Goal: Information Seeking & Learning: Learn about a topic

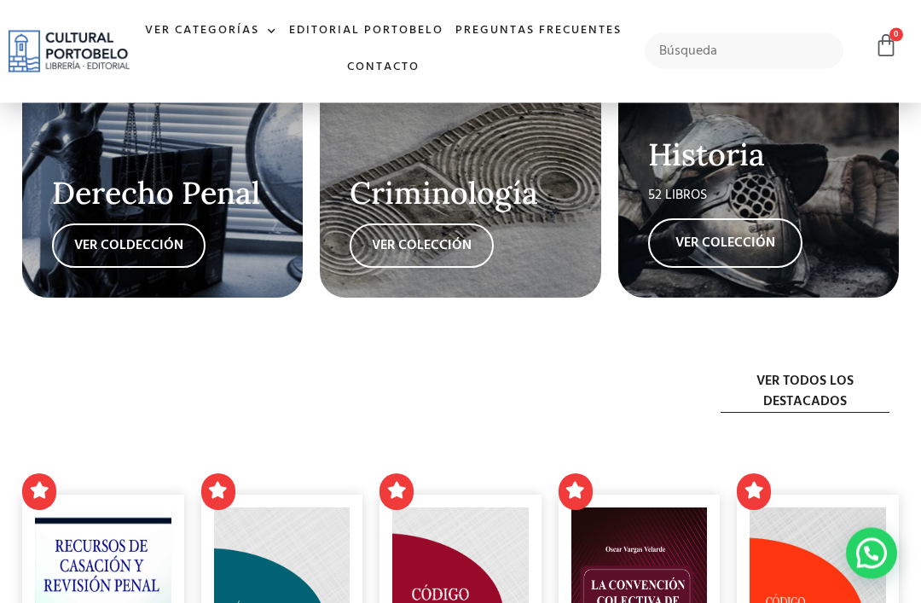
scroll to position [3220, 0]
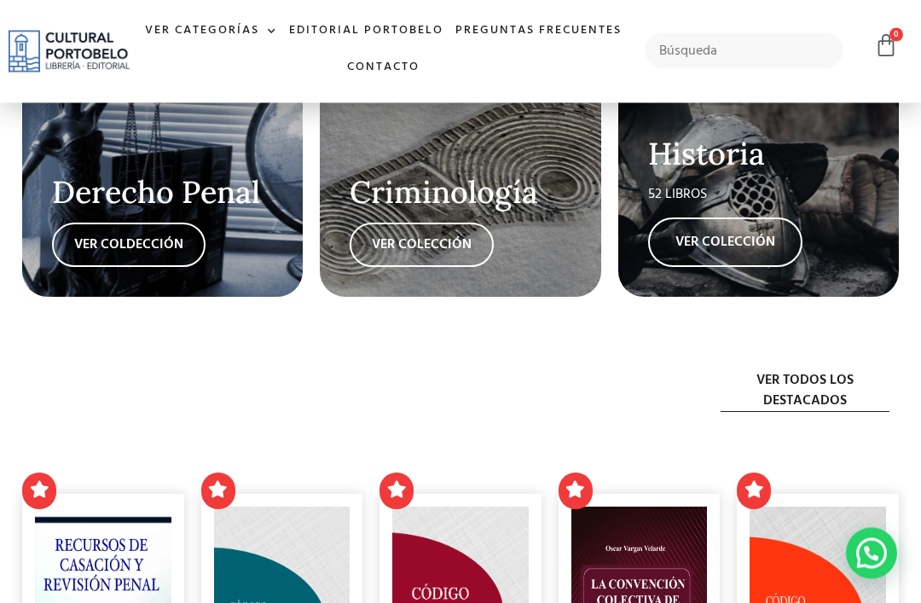
click at [744, 268] on link "VER COLECCIÓN" at bounding box center [725, 242] width 154 height 49
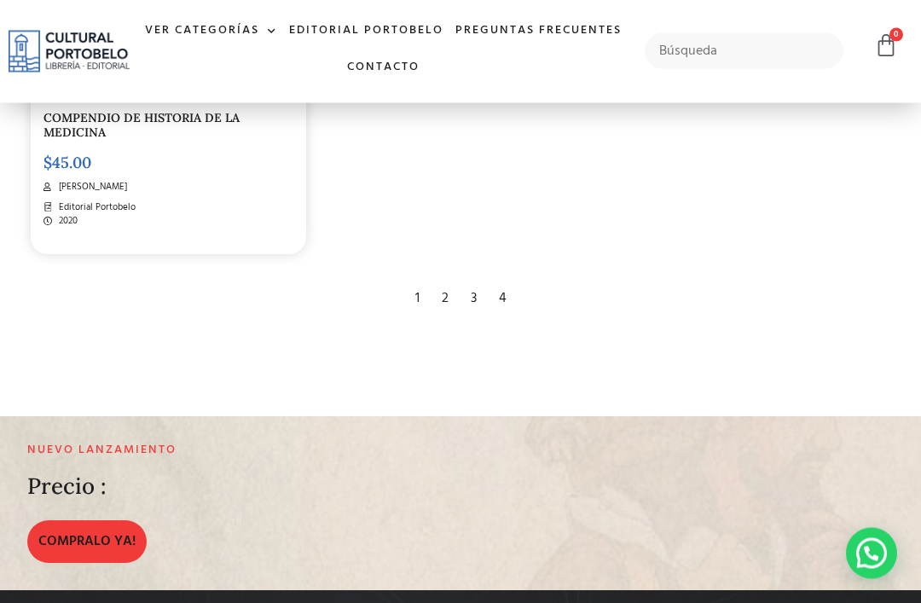
scroll to position [3146, 0]
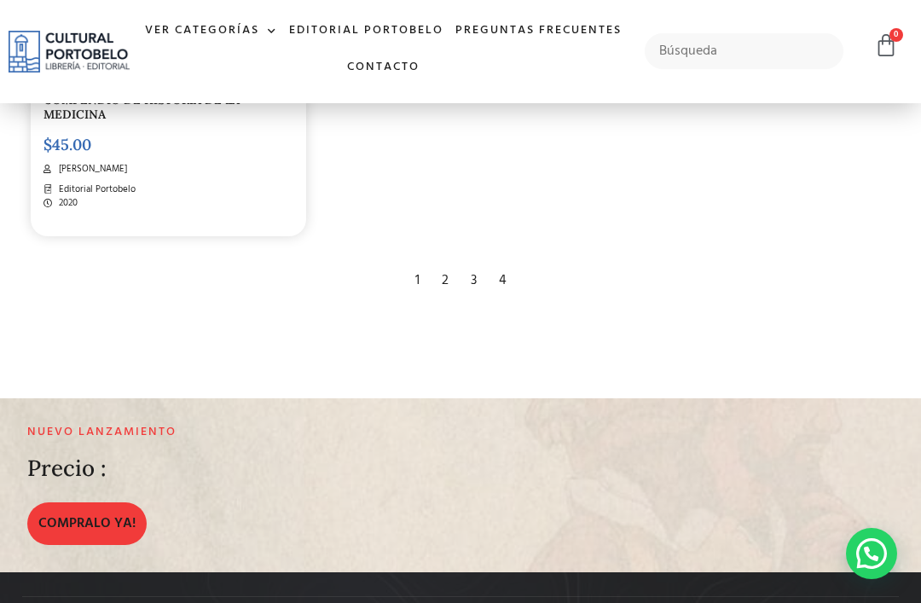
click at [449, 299] on div "2" at bounding box center [445, 281] width 24 height 38
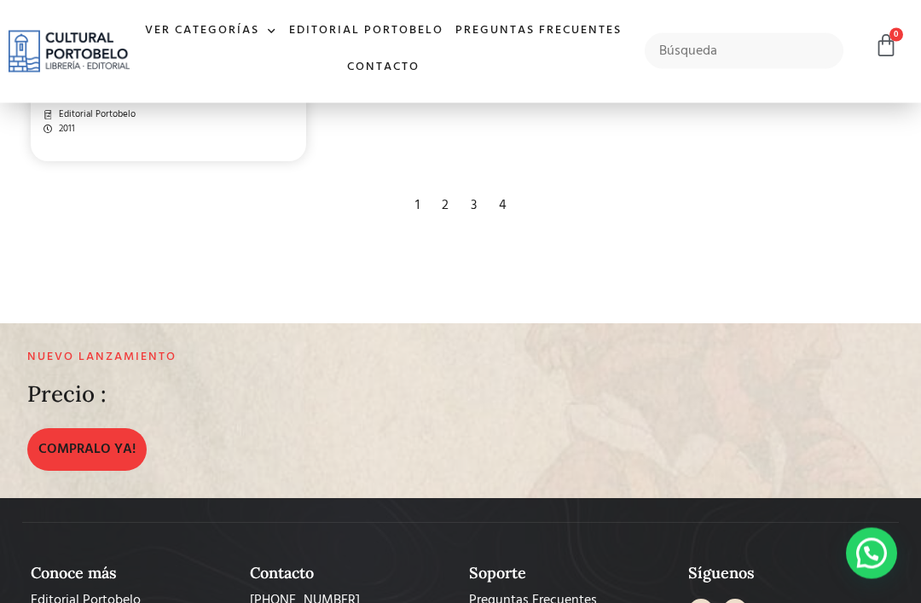
scroll to position [3185, 0]
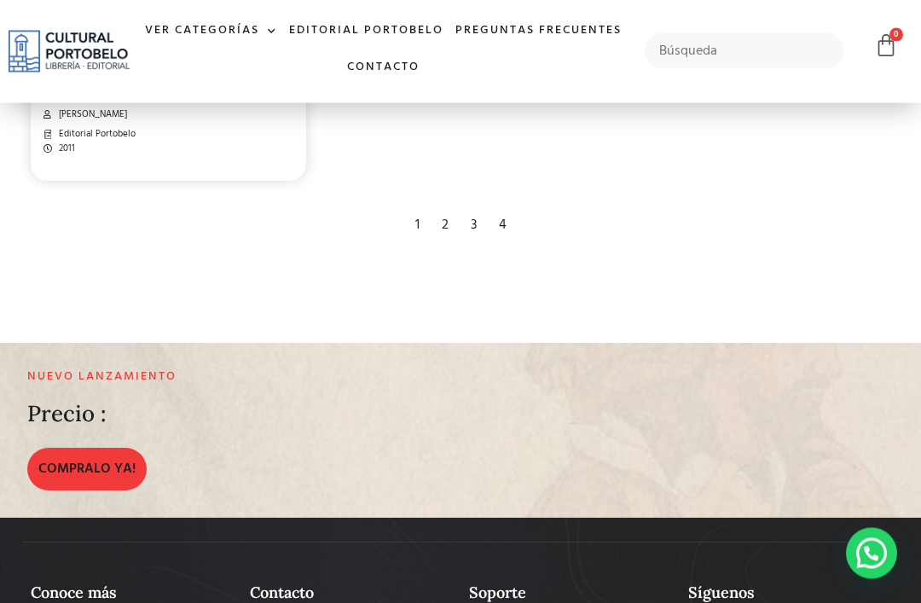
click at [421, 245] on div "1" at bounding box center [417, 226] width 21 height 38
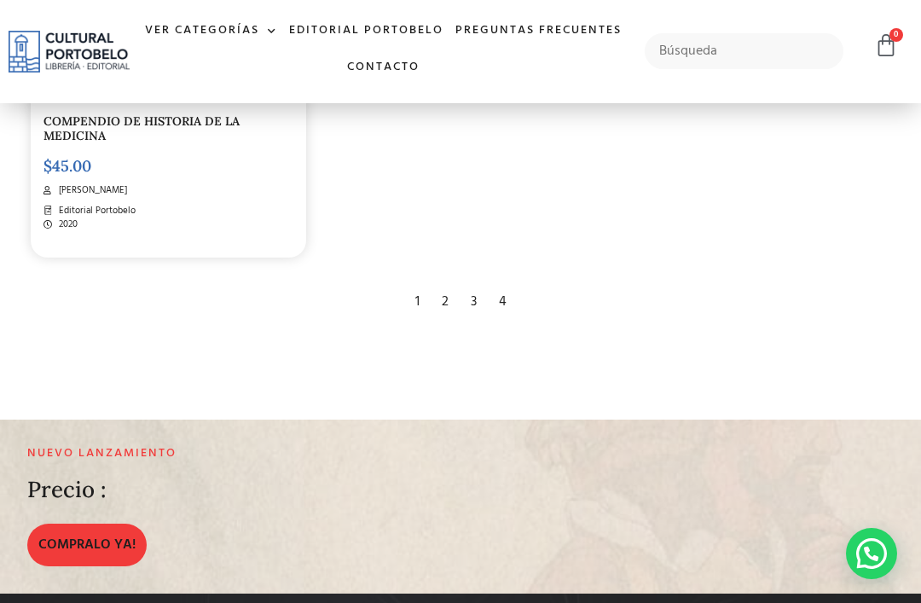
scroll to position [3265, 0]
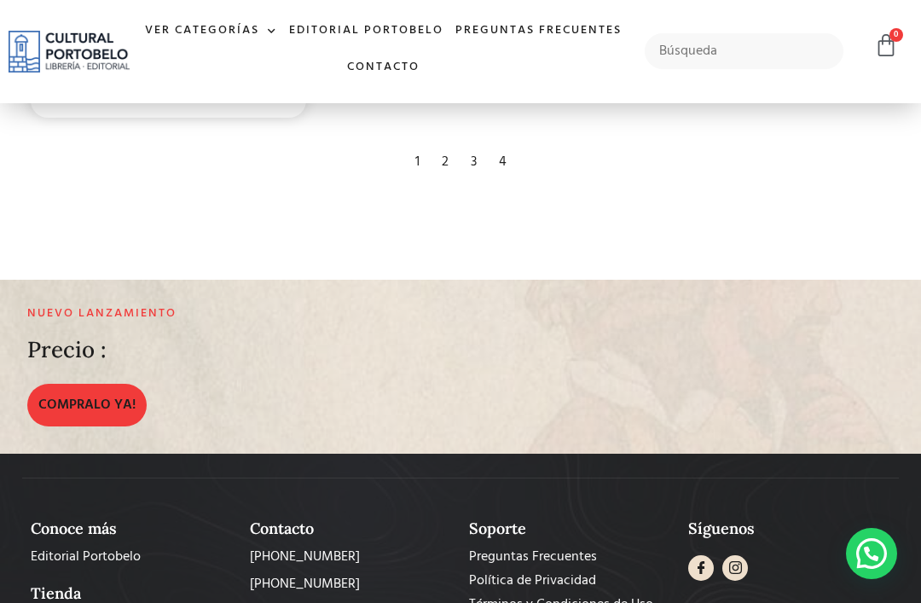
click at [449, 181] on div "2" at bounding box center [445, 162] width 24 height 38
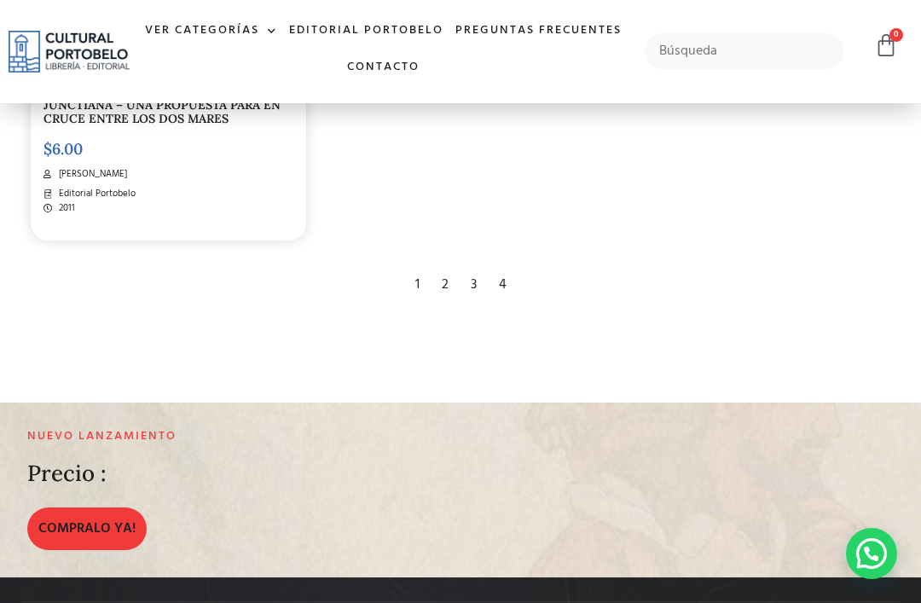
scroll to position [3139, 0]
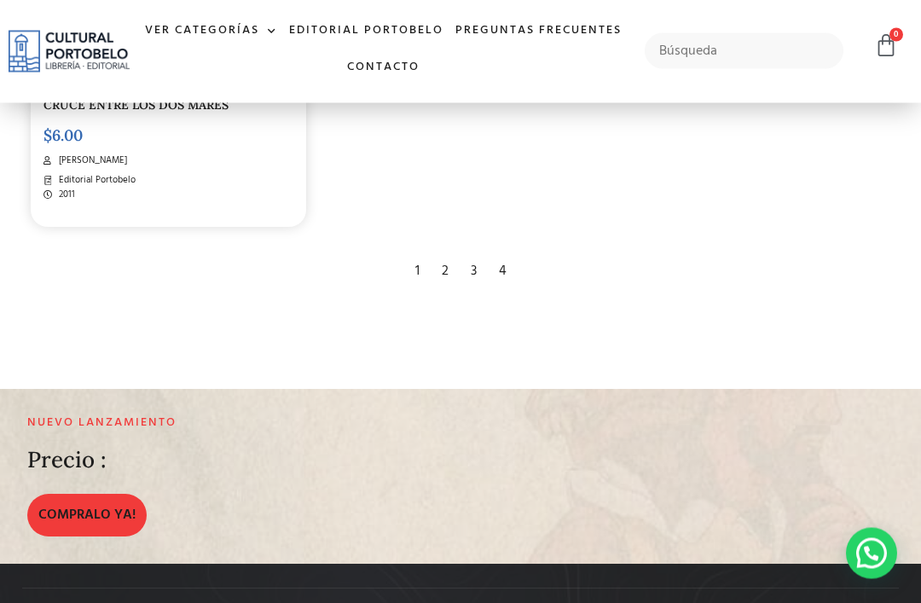
click at [478, 291] on div "3" at bounding box center [473, 272] width 23 height 38
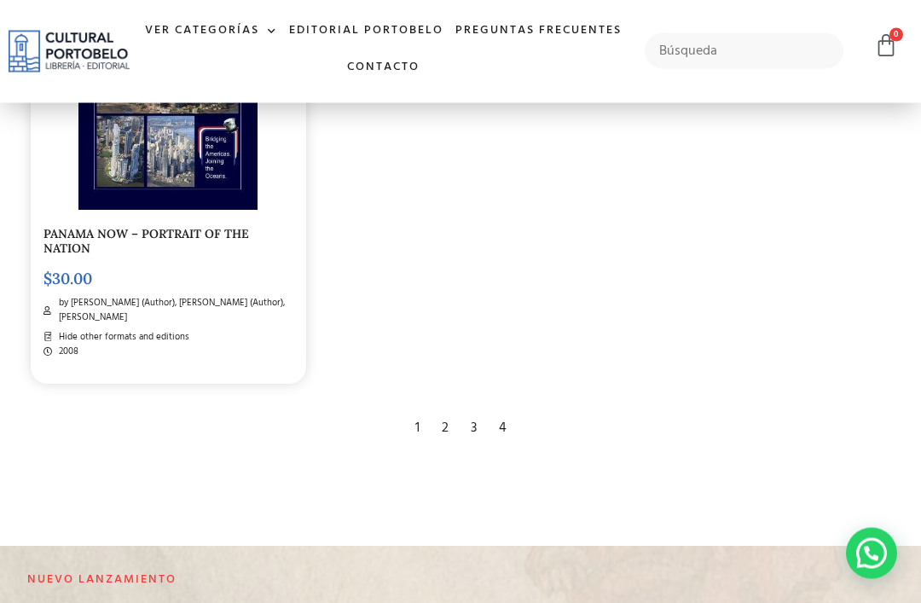
scroll to position [3028, 0]
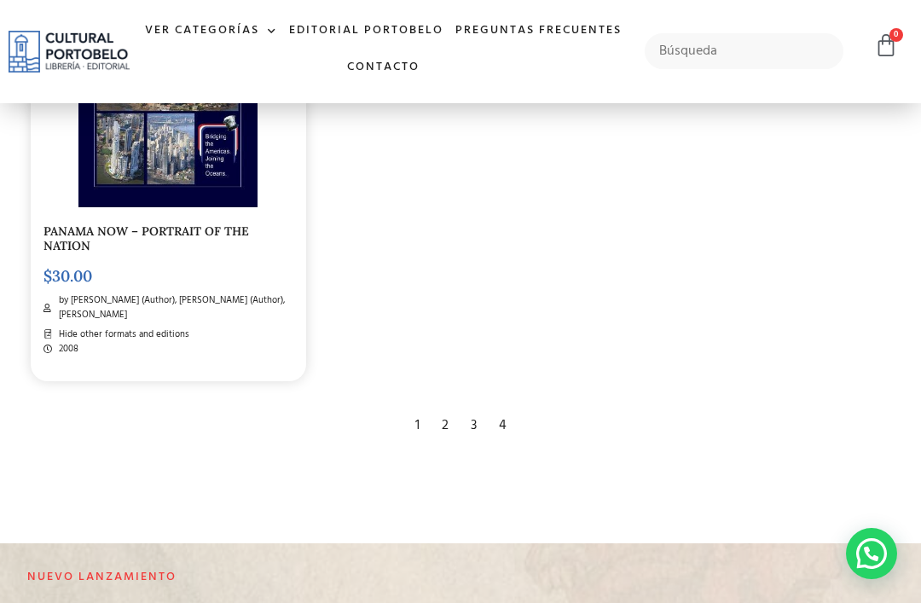
click at [505, 444] on div "4" at bounding box center [503, 426] width 25 height 38
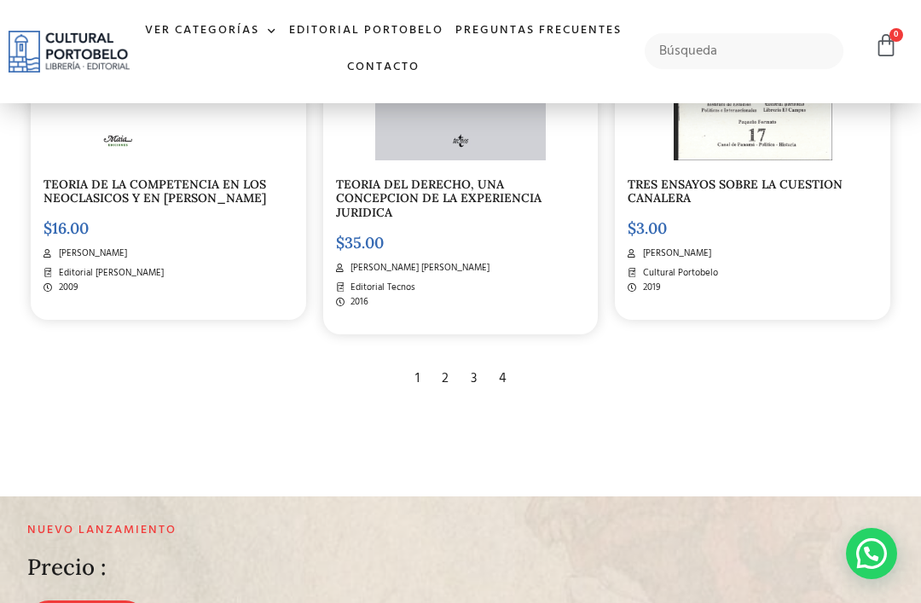
scroll to position [1521, 0]
